Goal: Task Accomplishment & Management: Manage account settings

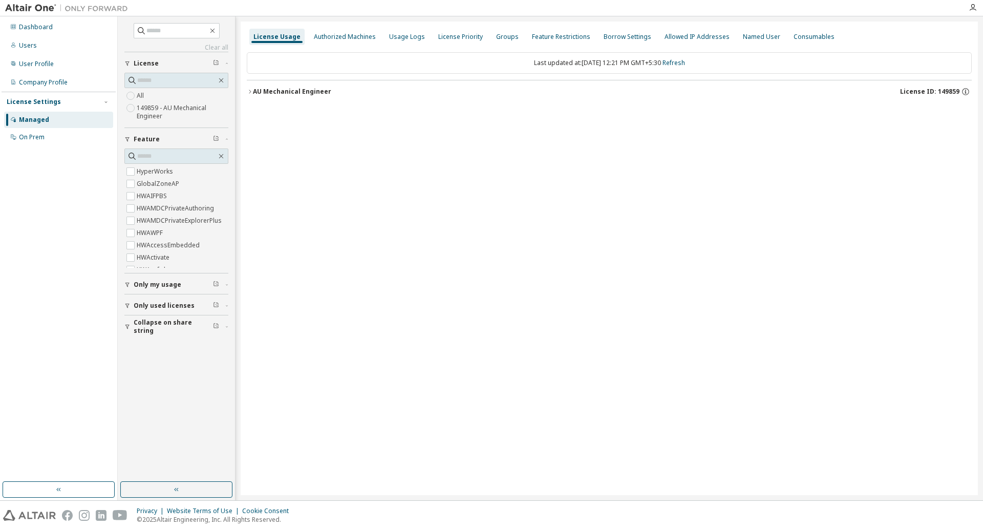
click at [250, 92] on icon "button" at bounding box center [250, 92] width 6 height 6
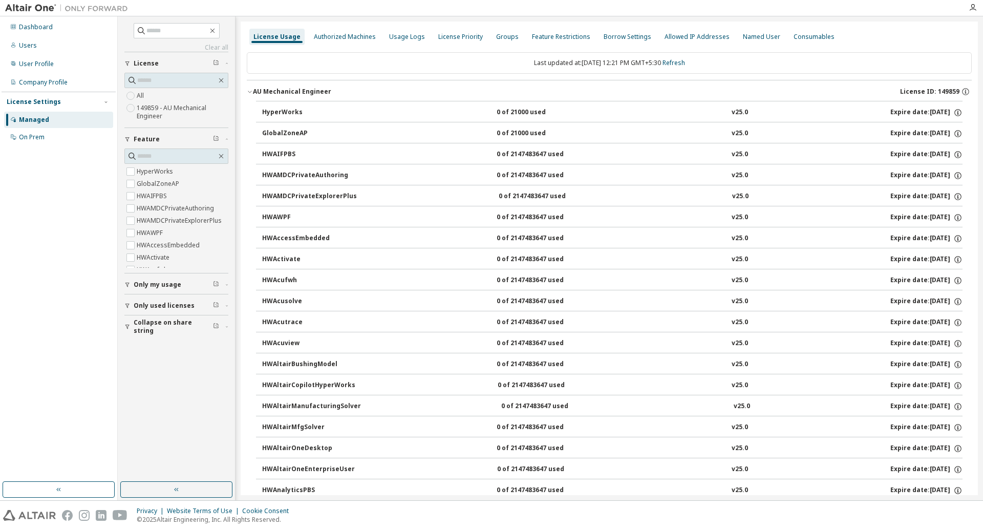
click at [251, 89] on span "button" at bounding box center [250, 92] width 6 height 6
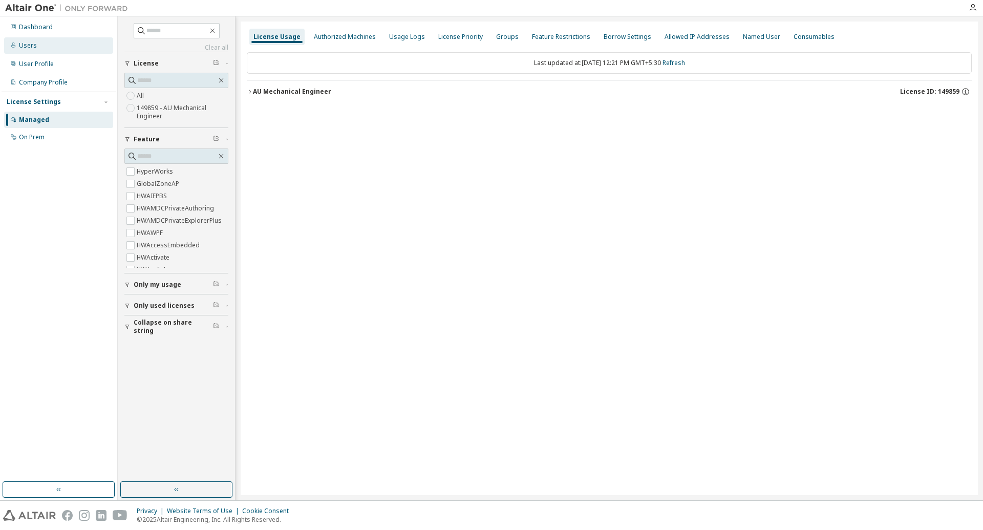
click at [27, 46] on div "Users" at bounding box center [28, 45] width 18 height 8
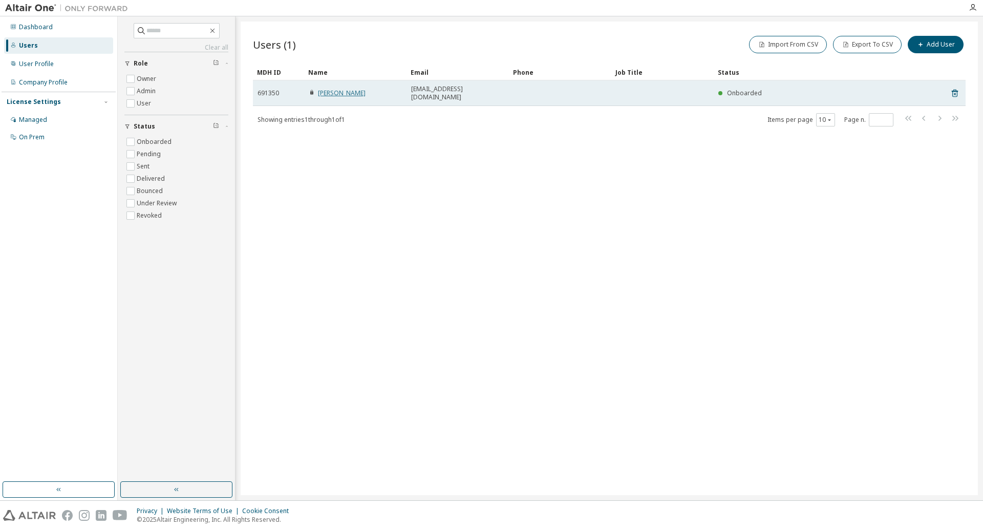
click at [343, 92] on link "[PERSON_NAME]" at bounding box center [342, 93] width 48 height 9
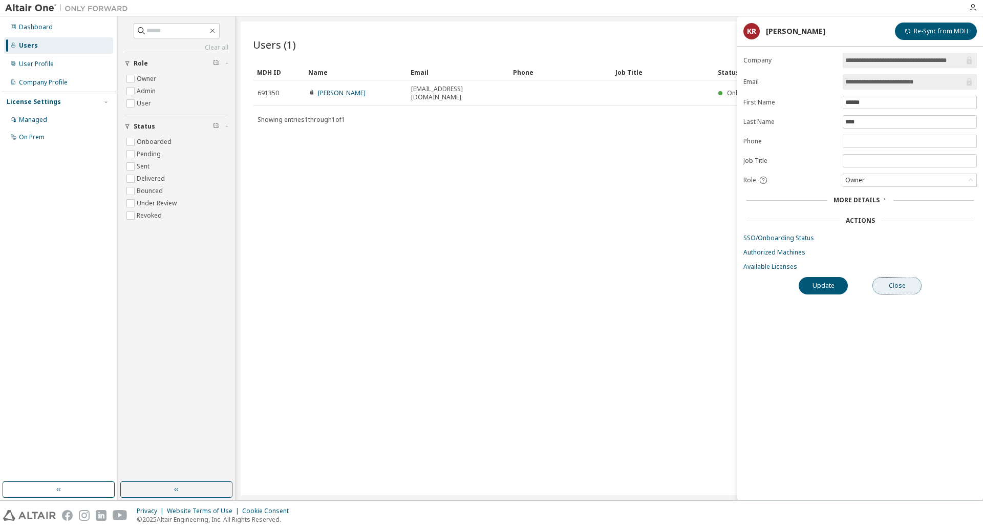
click at [894, 288] on button "Close" at bounding box center [896, 285] width 49 height 17
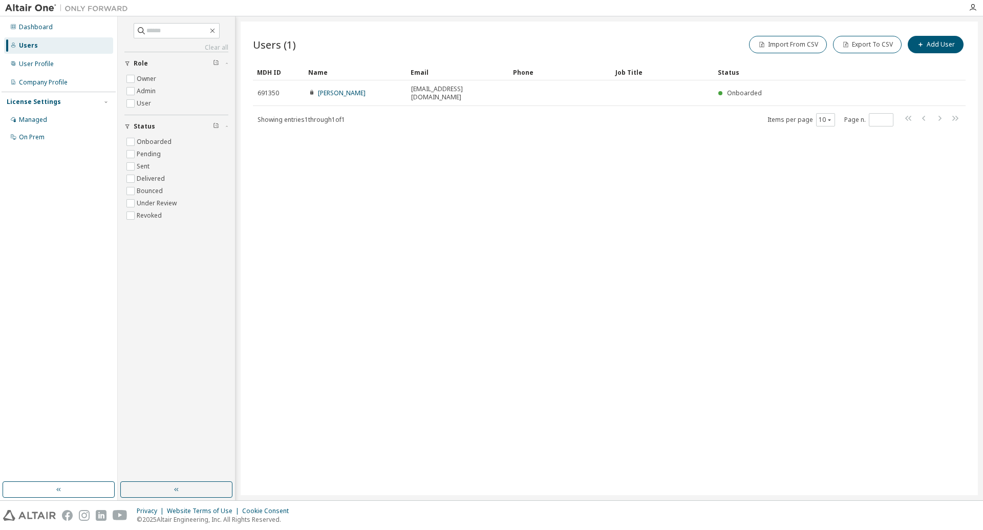
click at [527, 224] on div "Users (1) Import From CSV Export To CSV Add User Clear Load Save Save As Field …" at bounding box center [609, 259] width 737 height 474
click at [39, 65] on div "User Profile" at bounding box center [36, 64] width 35 height 8
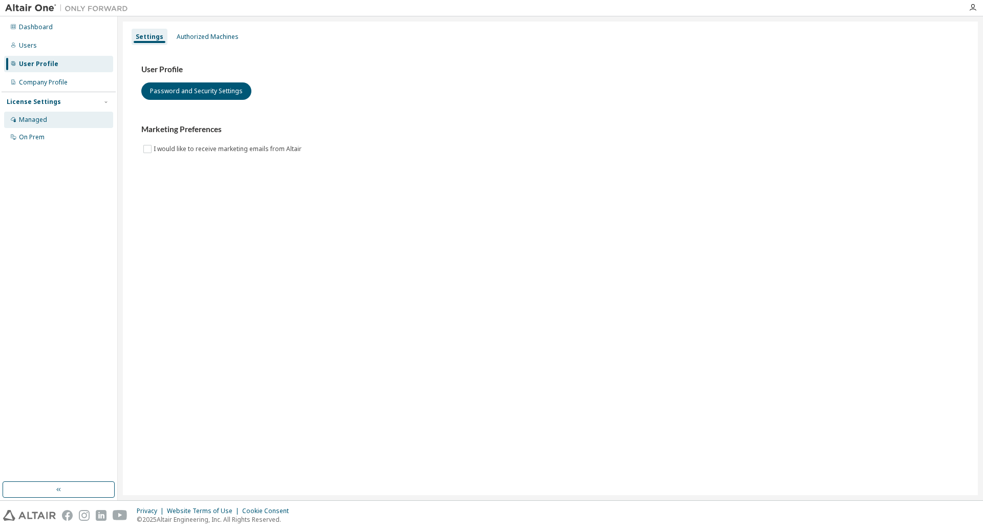
click at [40, 123] on div "Managed" at bounding box center [33, 120] width 28 height 8
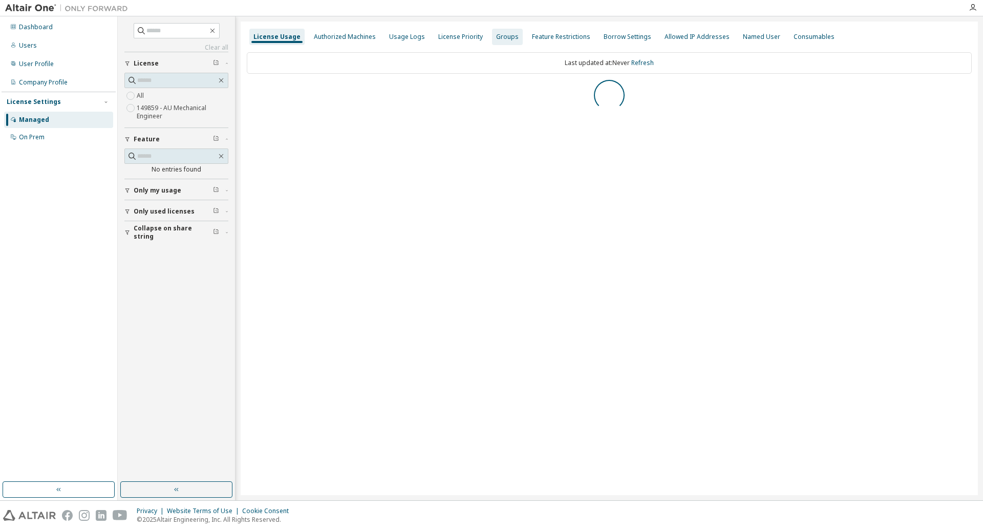
click at [502, 38] on div "Groups" at bounding box center [507, 37] width 23 height 8
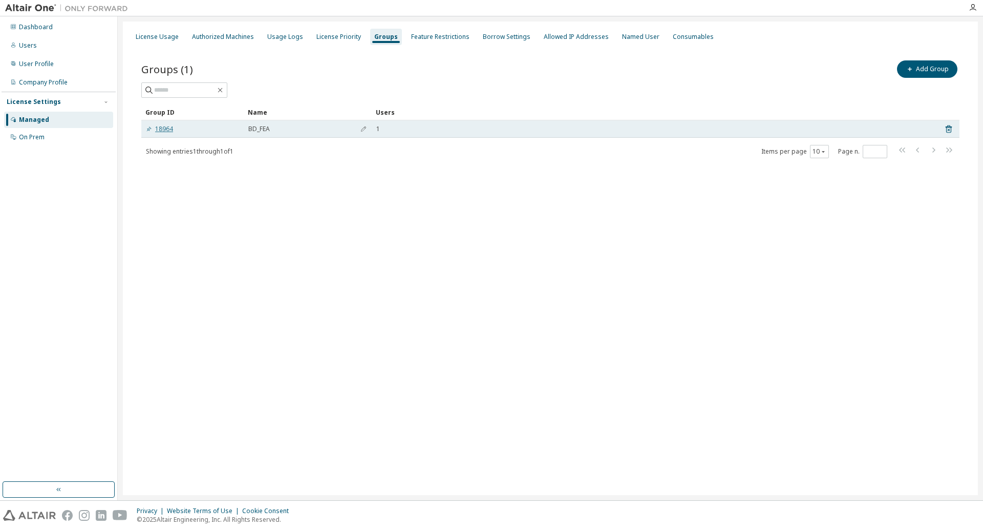
click at [166, 130] on link "18964" at bounding box center [159, 129] width 27 height 8
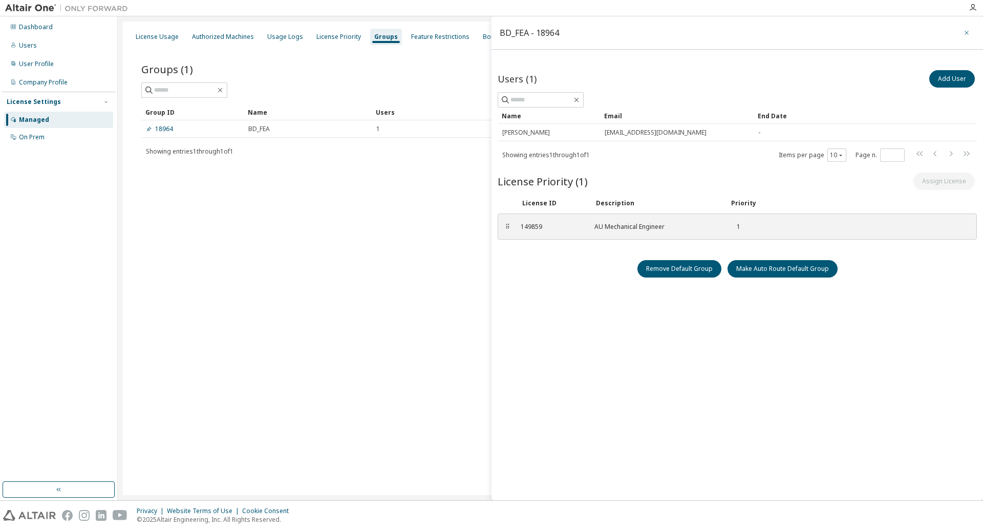
click at [969, 31] on icon "button" at bounding box center [966, 33] width 7 height 8
